Goal: Book appointment/travel/reservation

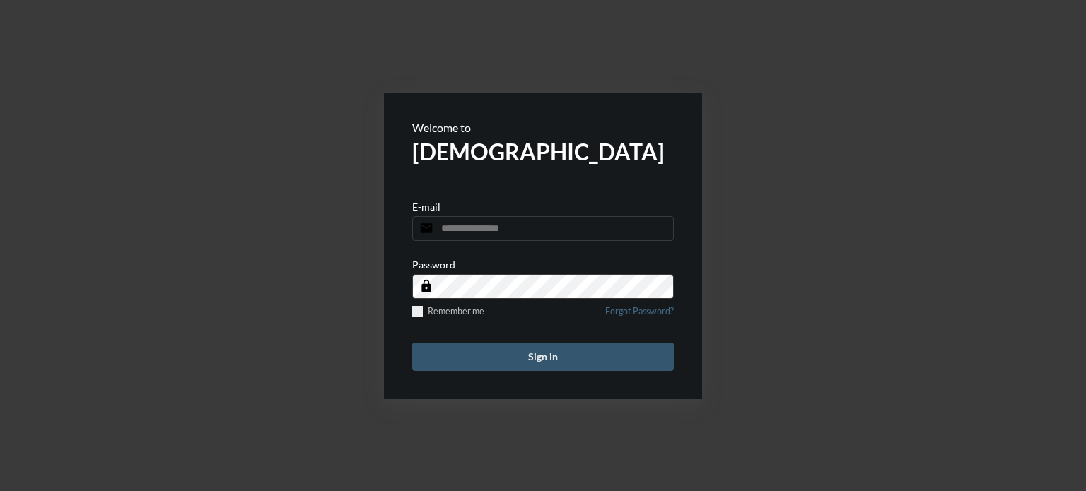
type input "**********"
click at [533, 356] on button "Sign in" at bounding box center [543, 357] width 262 height 28
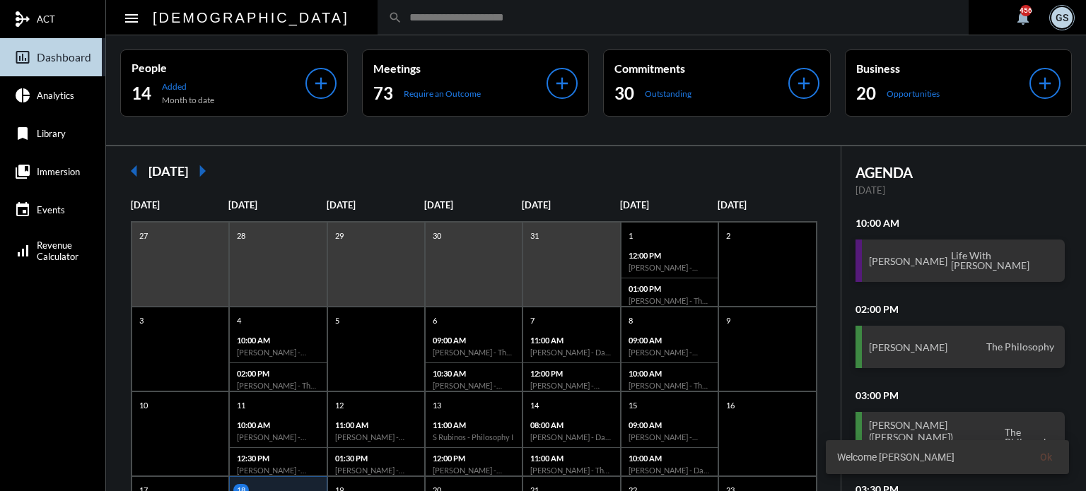
click at [402, 13] on input "text" at bounding box center [680, 17] width 556 height 12
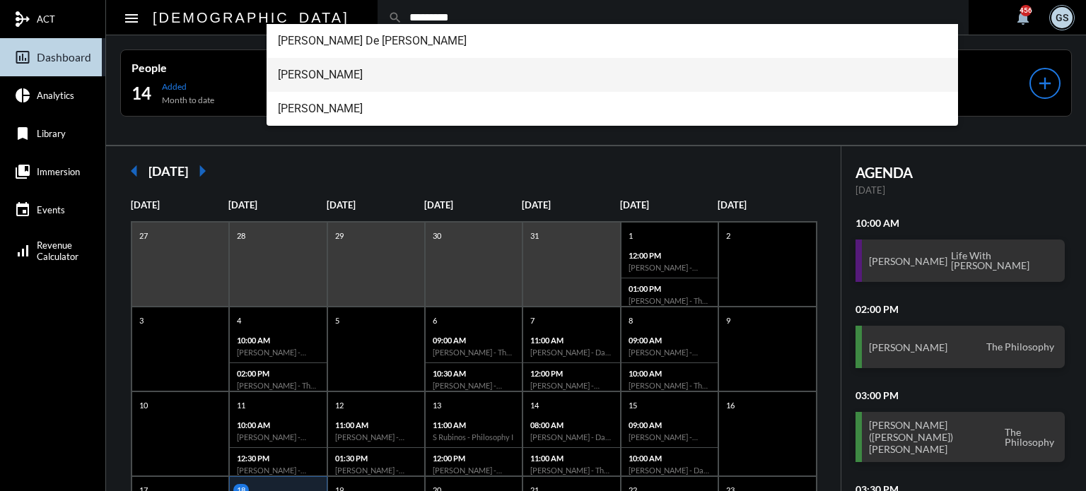
type input "*********"
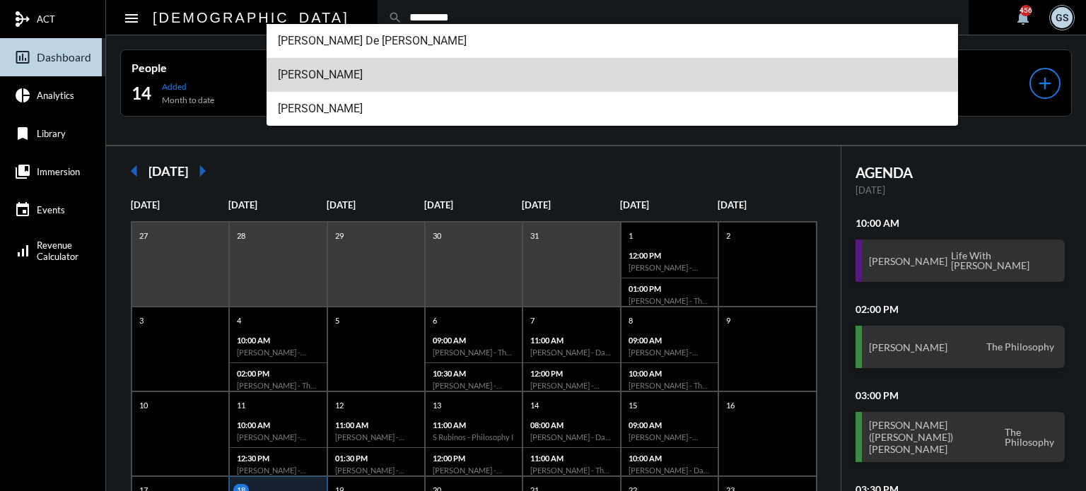
click at [352, 72] on span "[PERSON_NAME]" at bounding box center [612, 75] width 669 height 34
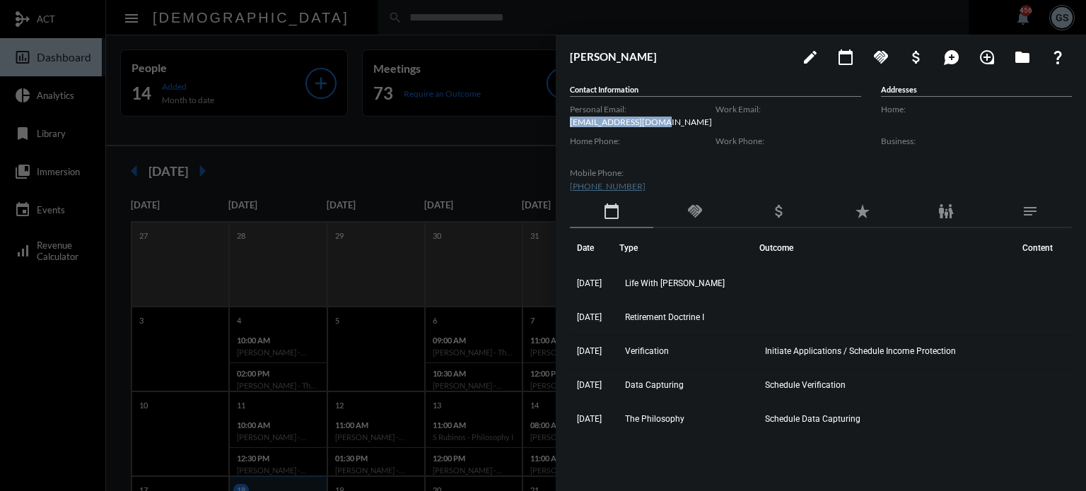
drag, startPoint x: 667, startPoint y: 123, endPoint x: 568, endPoint y: 118, distance: 99.1
click at [568, 118] on div "[PERSON_NAME] edit calendar_today handshake attach_money maps_ugc loupe folder …" at bounding box center [821, 259] width 530 height 449
copy p "[EMAIL_ADDRESS][DOMAIN_NAME]"
click at [368, 115] on div at bounding box center [543, 245] width 1086 height 491
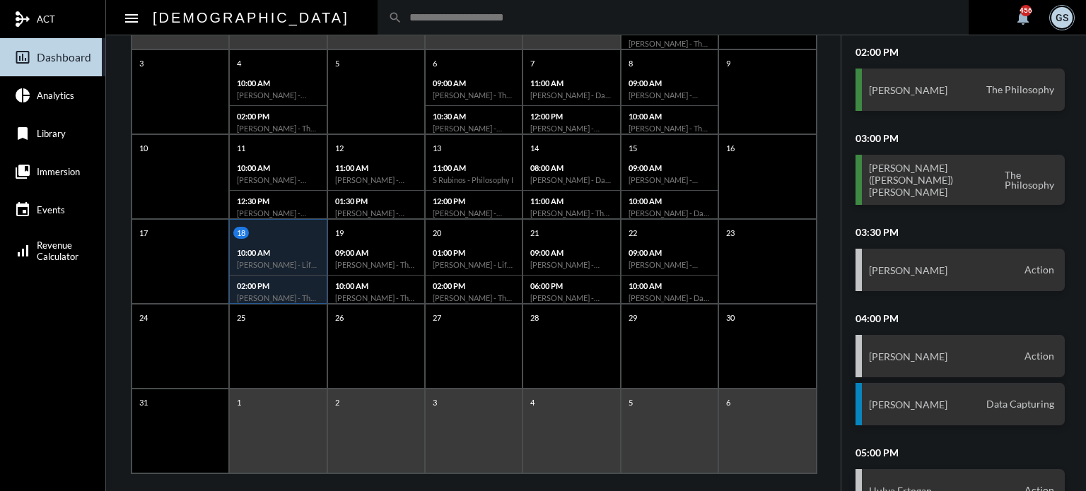
scroll to position [273, 0]
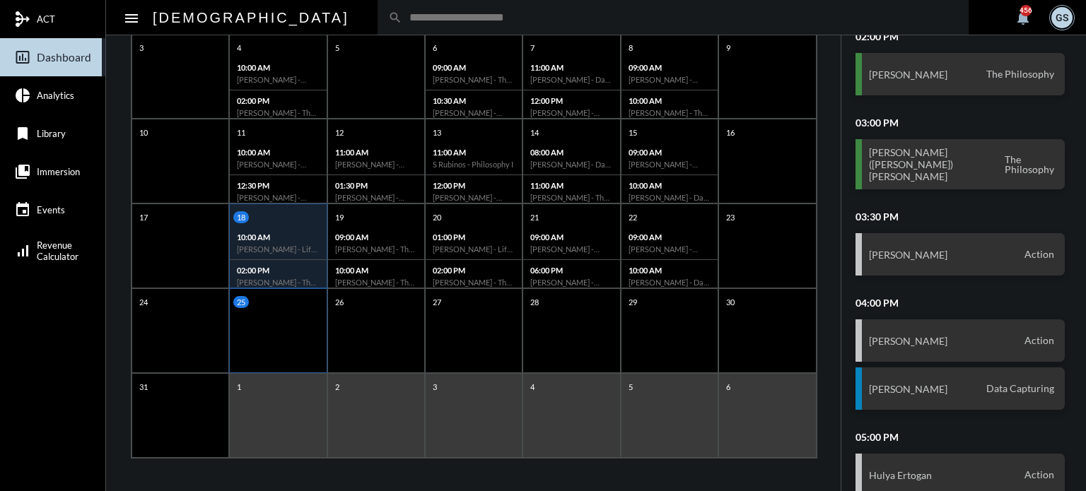
click at [266, 302] on div "25" at bounding box center [279, 302] width 93 height 12
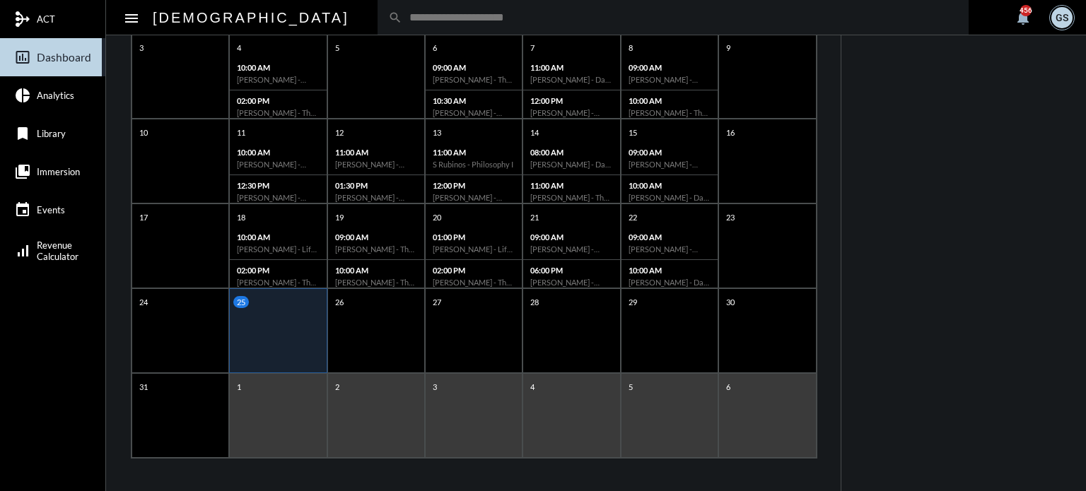
click at [402, 21] on input "text" at bounding box center [680, 17] width 556 height 12
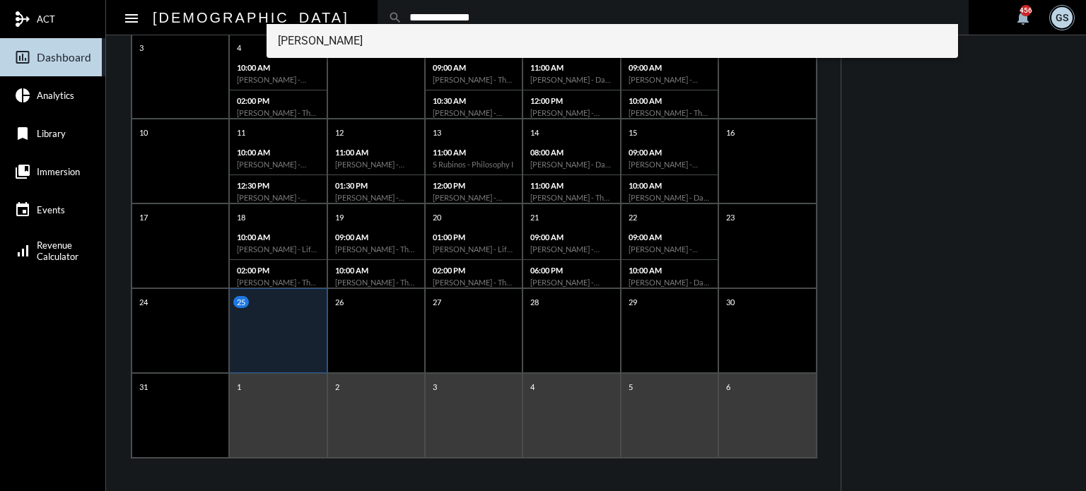
type input "**********"
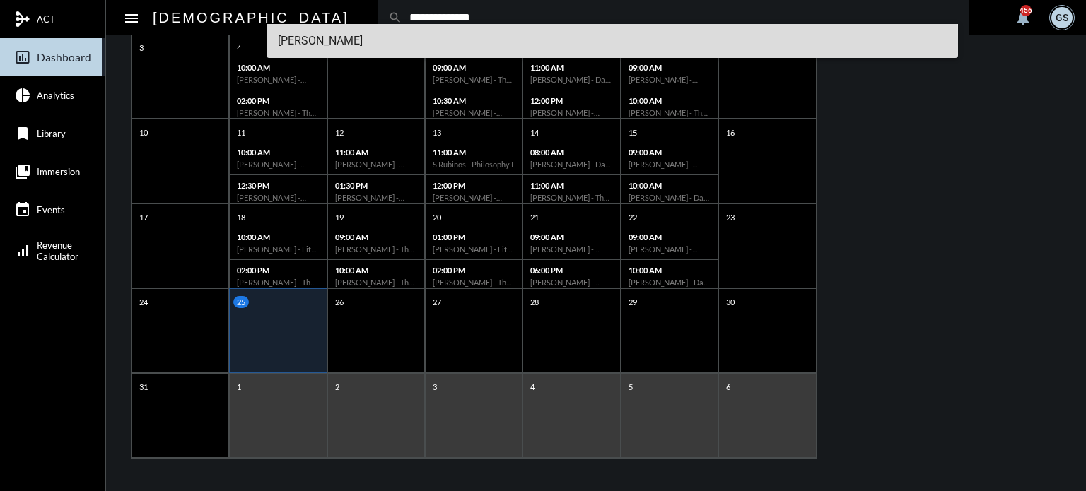
click at [343, 44] on span "[PERSON_NAME]" at bounding box center [612, 41] width 669 height 34
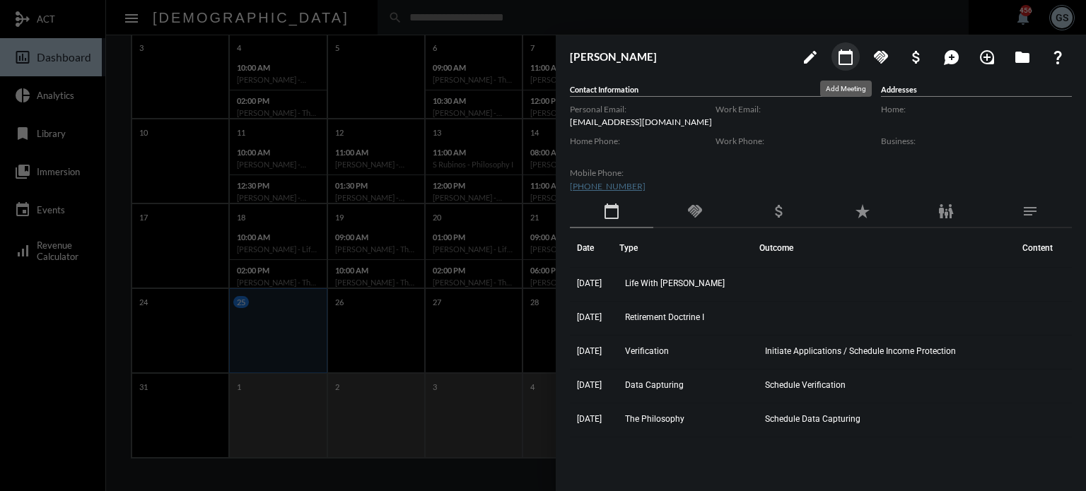
click at [843, 59] on mat-icon "calendar_today" at bounding box center [845, 57] width 17 height 17
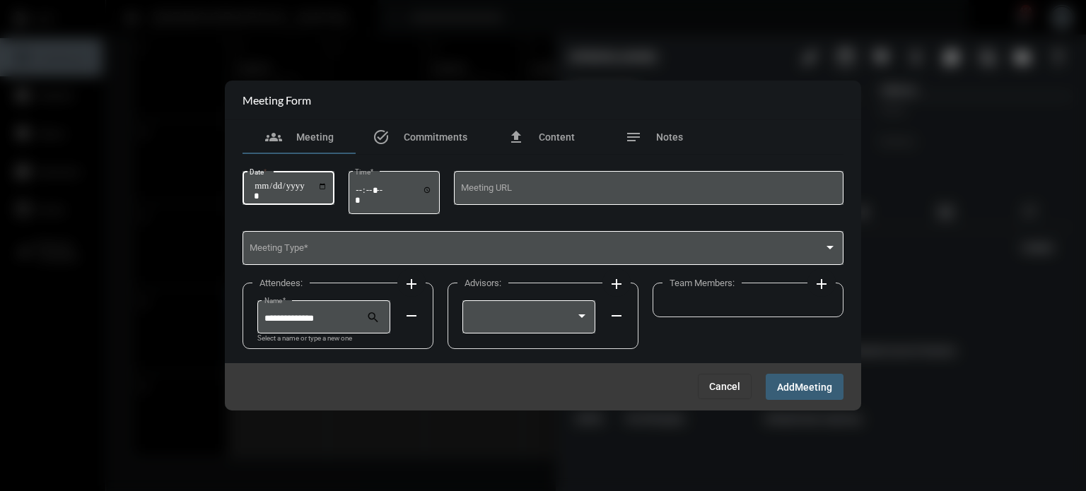
click at [322, 187] on input "Date *" at bounding box center [291, 191] width 74 height 20
click at [327, 184] on input "Date *" at bounding box center [291, 191] width 74 height 20
type input "**********"
click at [431, 189] on input "Time *" at bounding box center [394, 194] width 78 height 20
type input "*****"
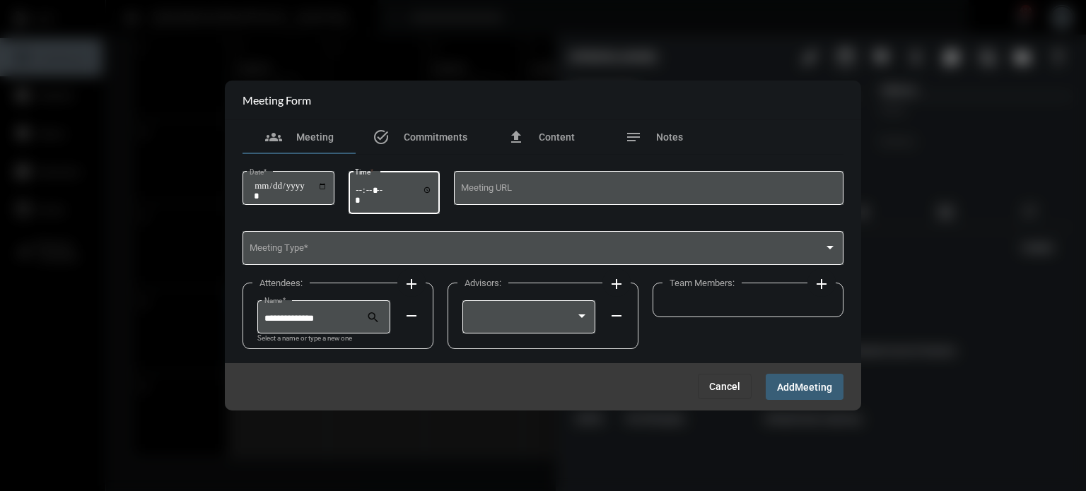
click at [546, 216] on div "Meeting URL" at bounding box center [648, 194] width 389 height 46
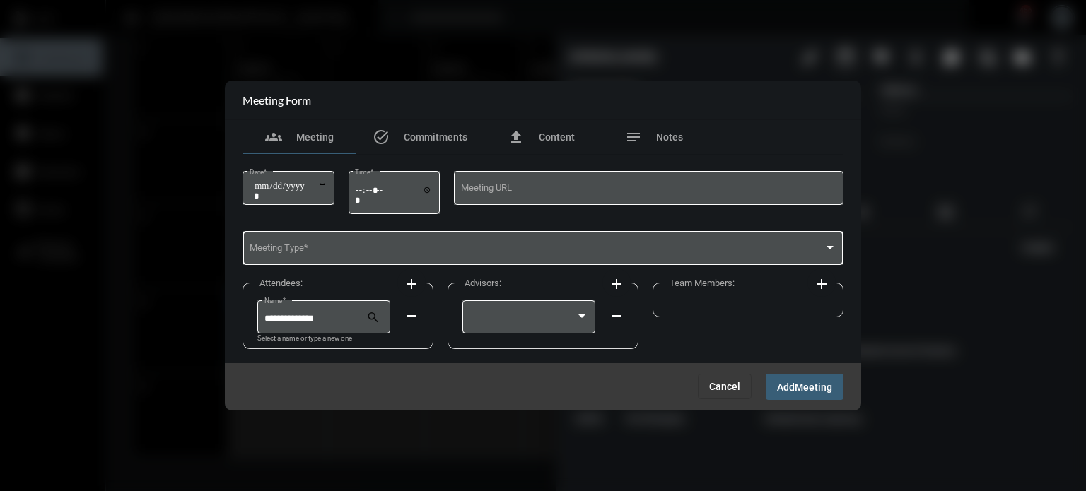
click at [259, 245] on div "Meeting Type *" at bounding box center [543, 247] width 587 height 36
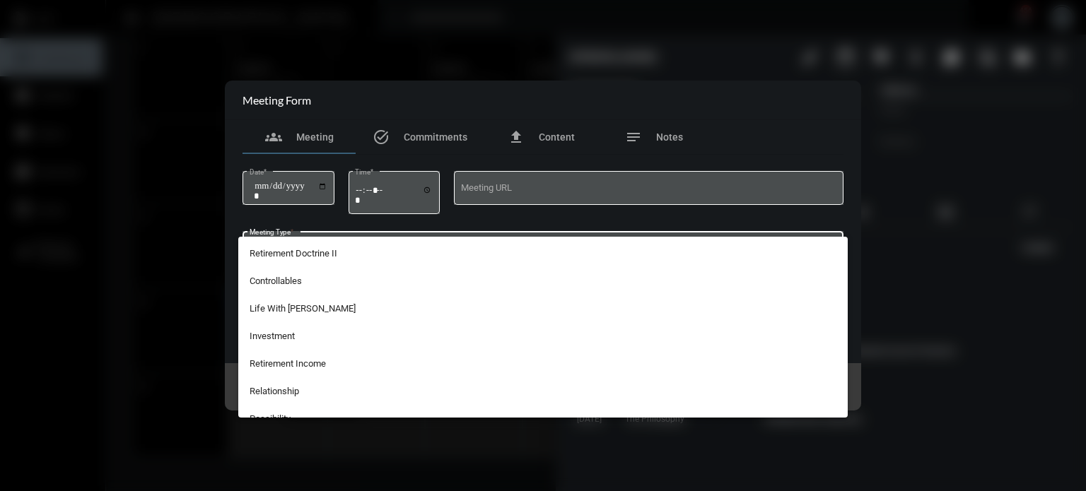
scroll to position [214, 0]
click at [489, 116] on div at bounding box center [543, 245] width 1086 height 491
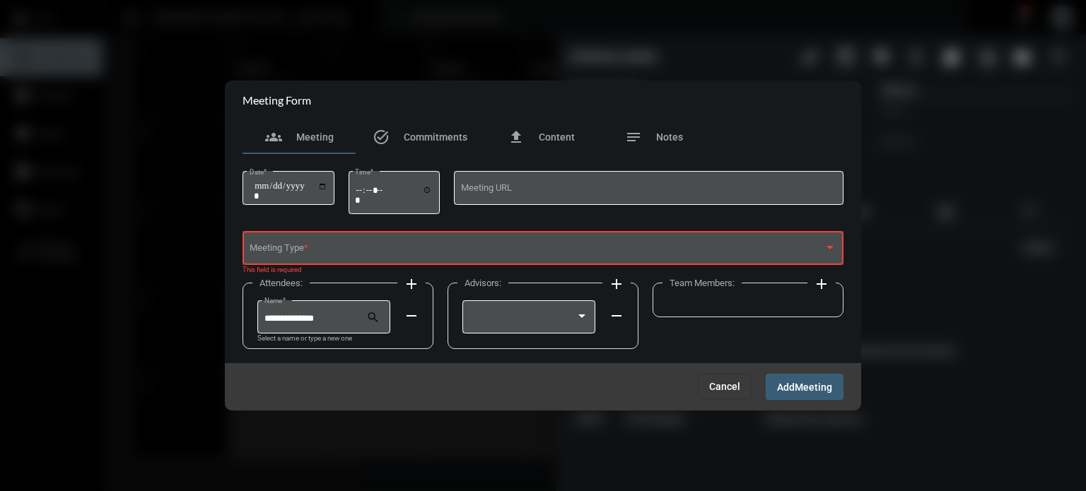
click at [385, 257] on div "Meeting Type *" at bounding box center [543, 247] width 587 height 36
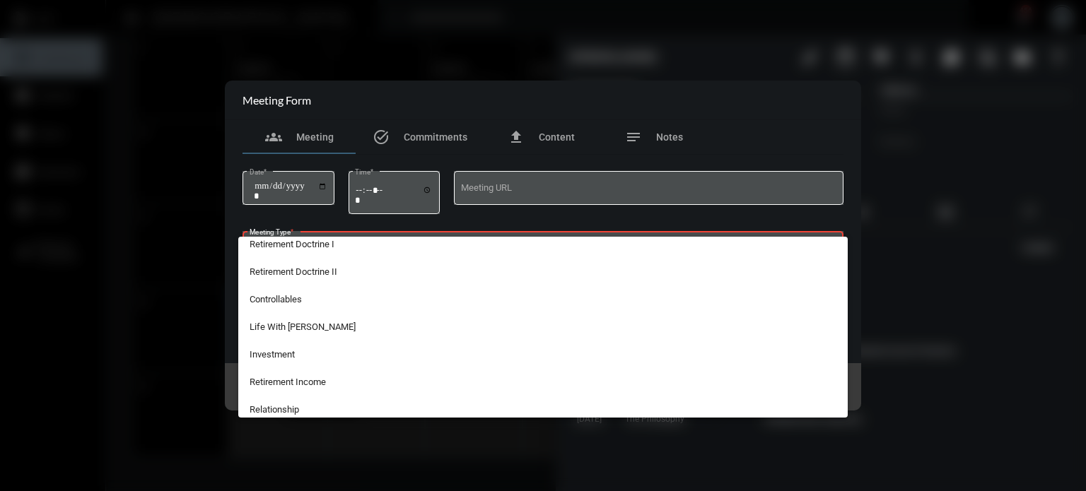
scroll to position [217, 0]
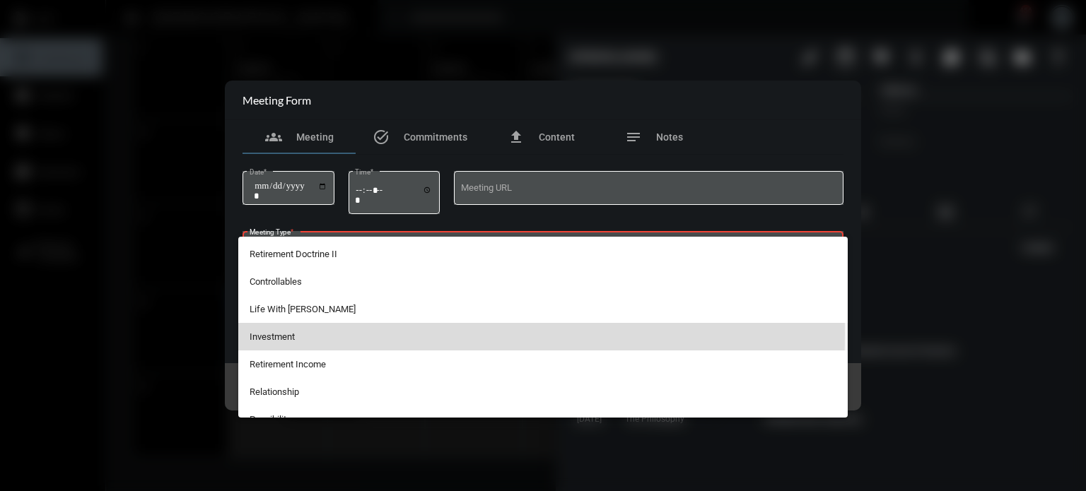
click at [288, 334] on span "Investment" at bounding box center [543, 337] width 587 height 28
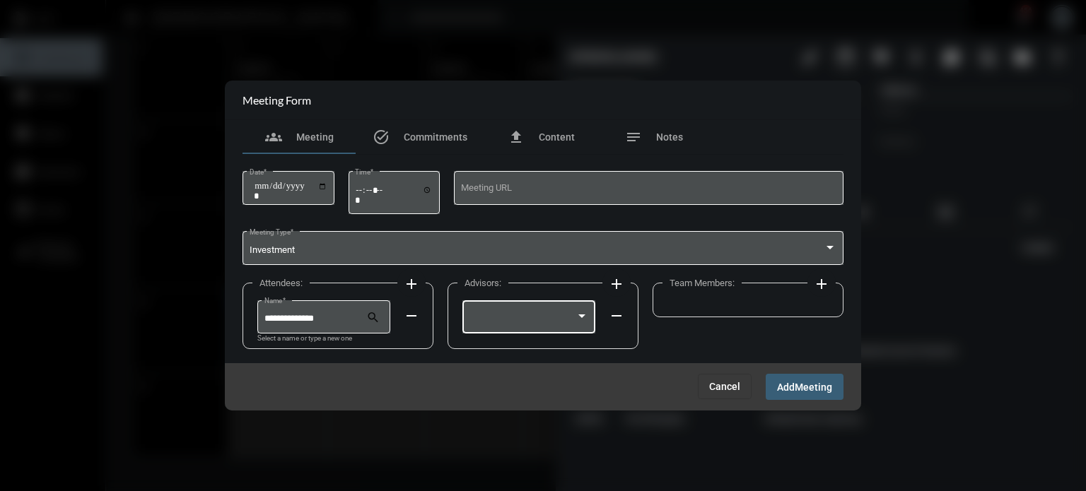
click at [576, 312] on div at bounding box center [581, 316] width 13 height 11
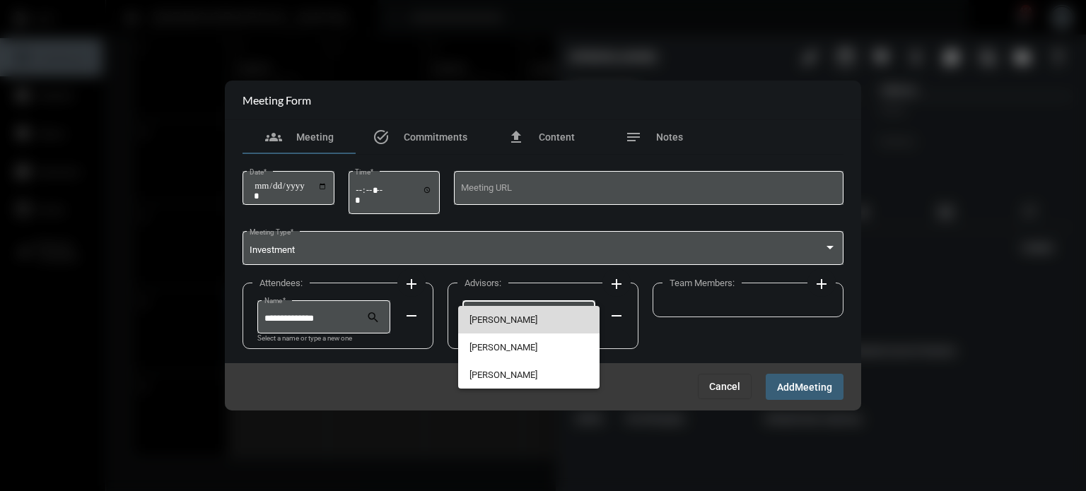
click at [515, 325] on span "[PERSON_NAME]" at bounding box center [528, 320] width 119 height 28
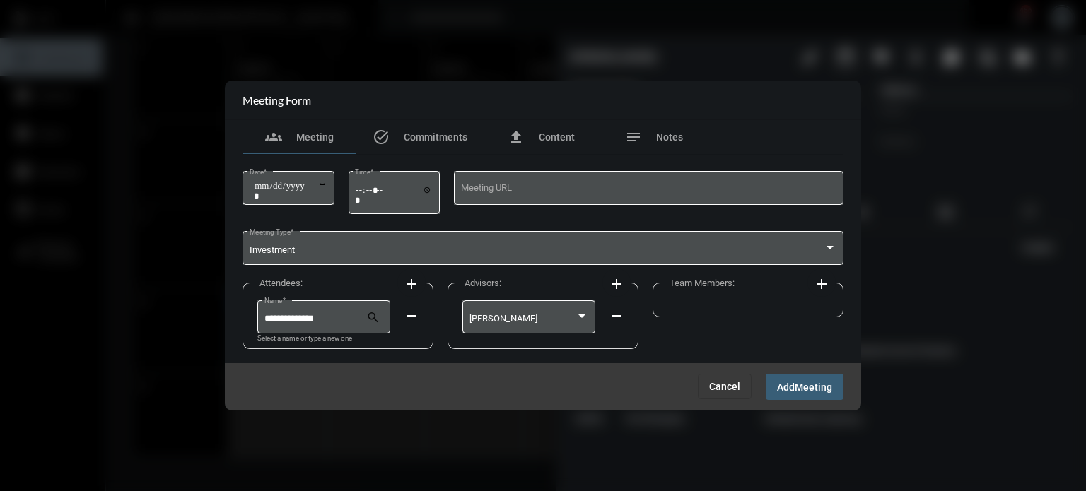
click at [821, 282] on mat-icon "add" at bounding box center [821, 284] width 17 height 17
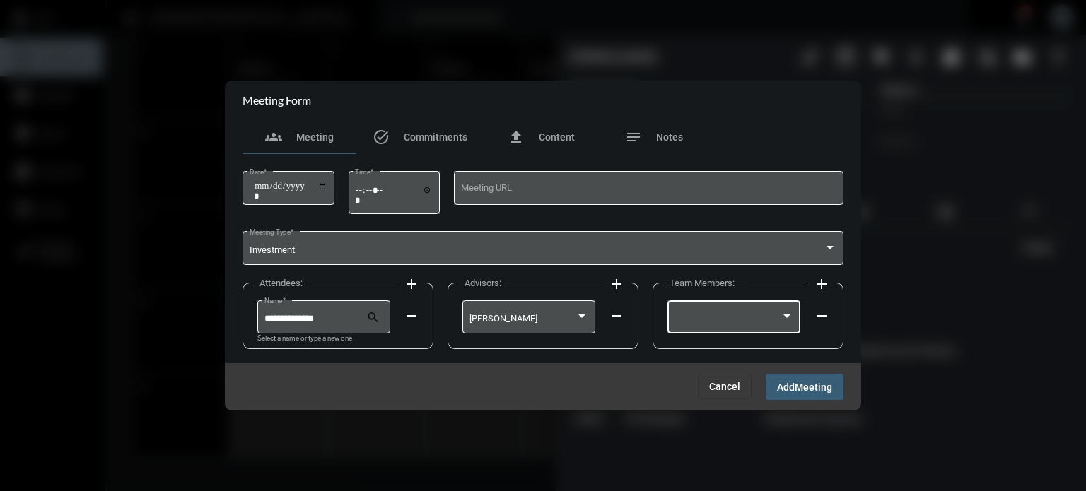
click at [767, 318] on div at bounding box center [727, 319] width 107 height 11
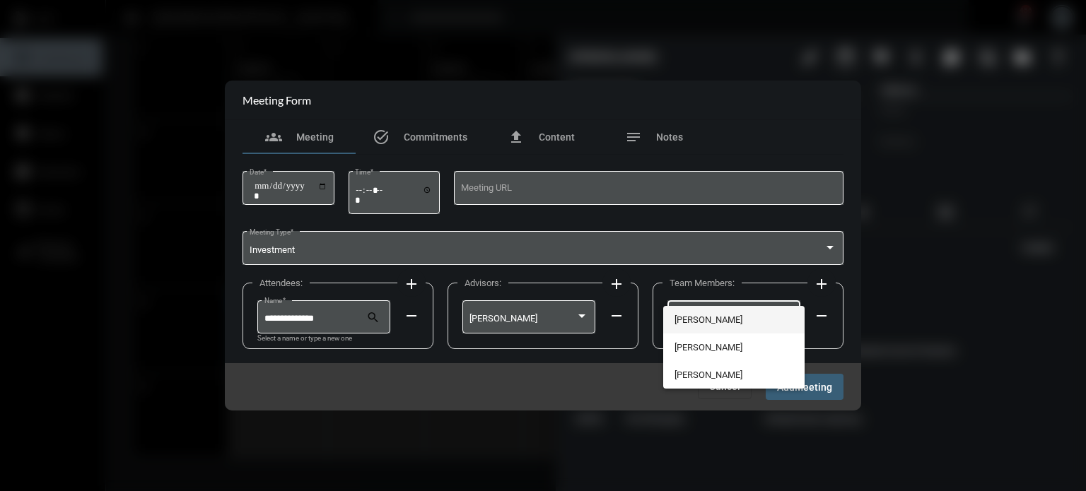
click at [695, 324] on span "[PERSON_NAME]" at bounding box center [733, 320] width 119 height 28
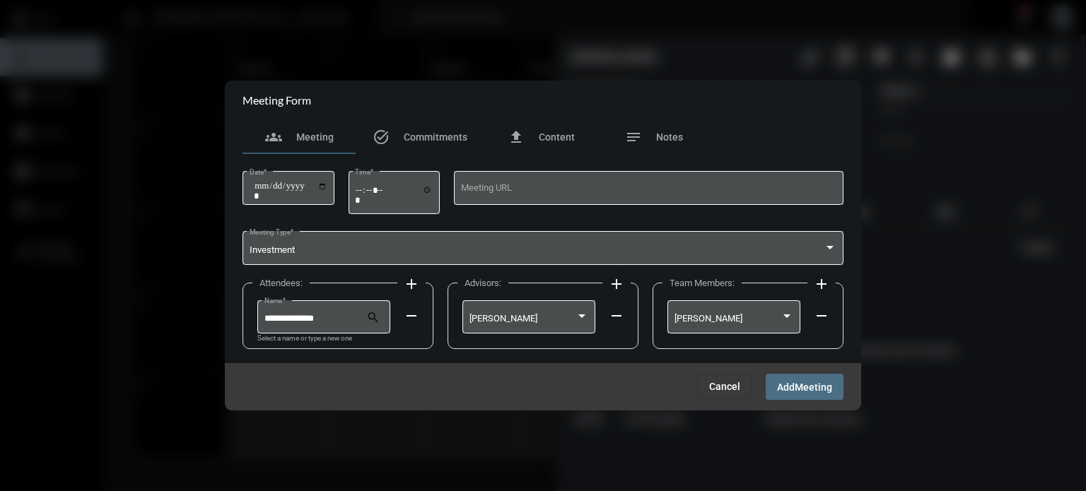
click at [794, 387] on span "Add" at bounding box center [786, 387] width 18 height 11
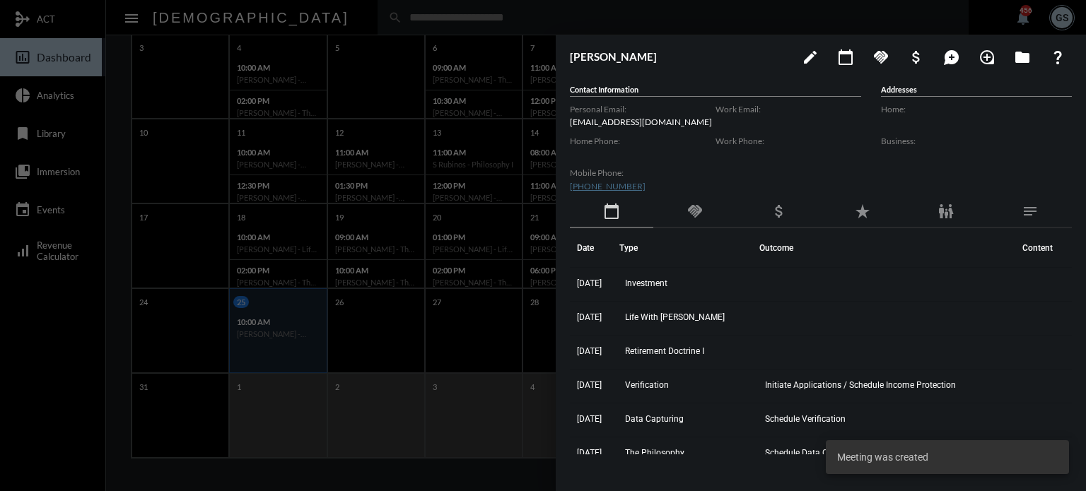
click at [310, 404] on div at bounding box center [543, 245] width 1086 height 491
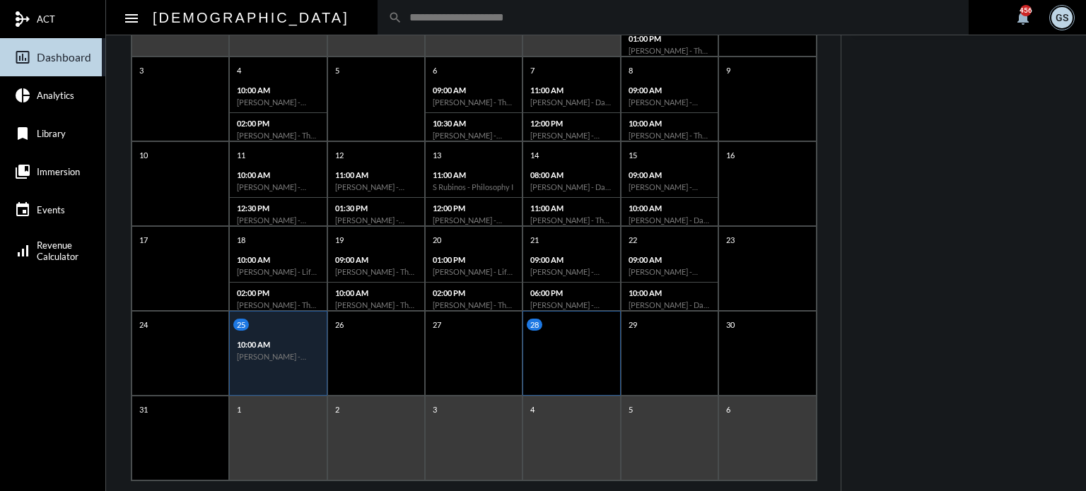
scroll to position [251, 0]
